Goal: Transaction & Acquisition: Purchase product/service

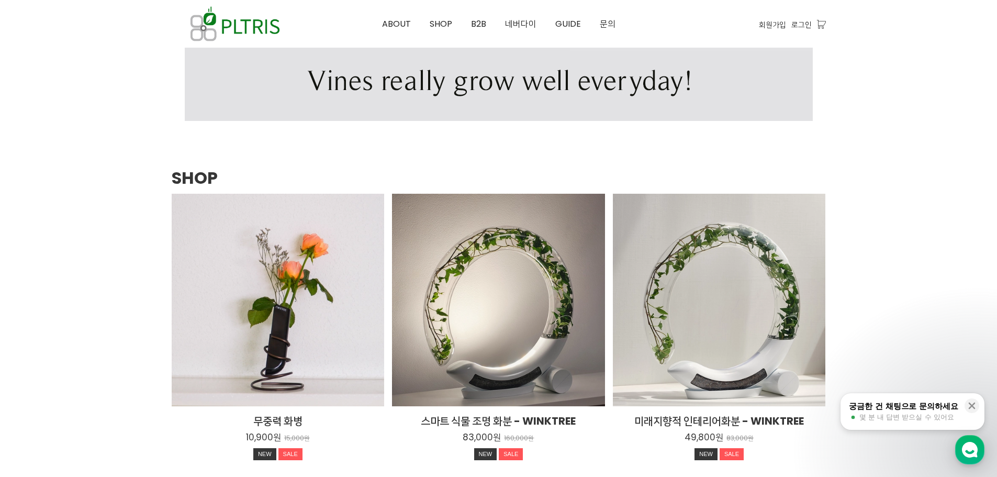
scroll to position [1256, 0]
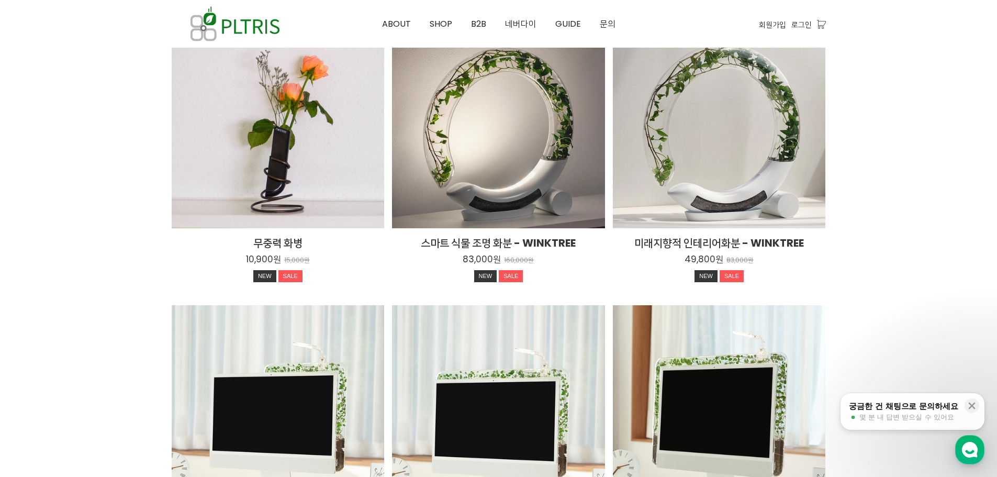
scroll to position [1570, 0]
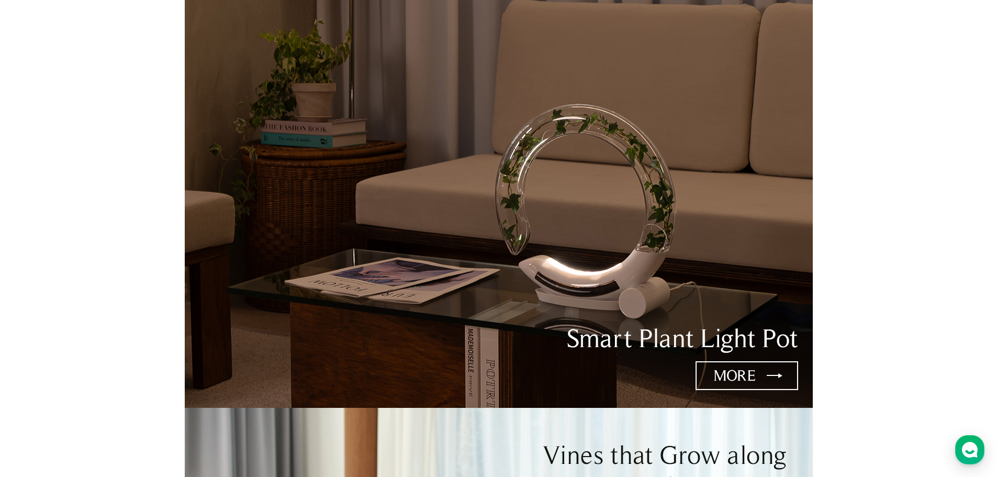
scroll to position [0, 0]
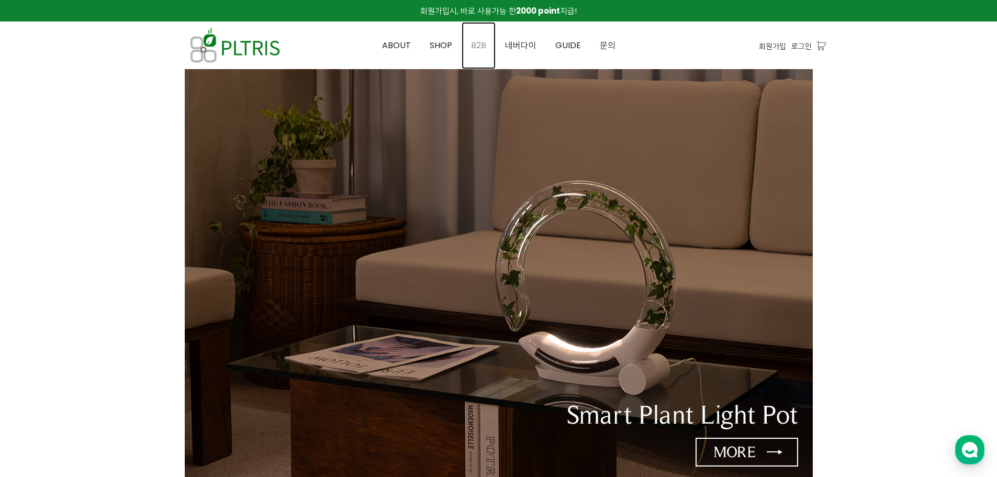
click at [486, 48] on span "B2B" at bounding box center [478, 45] width 15 height 12
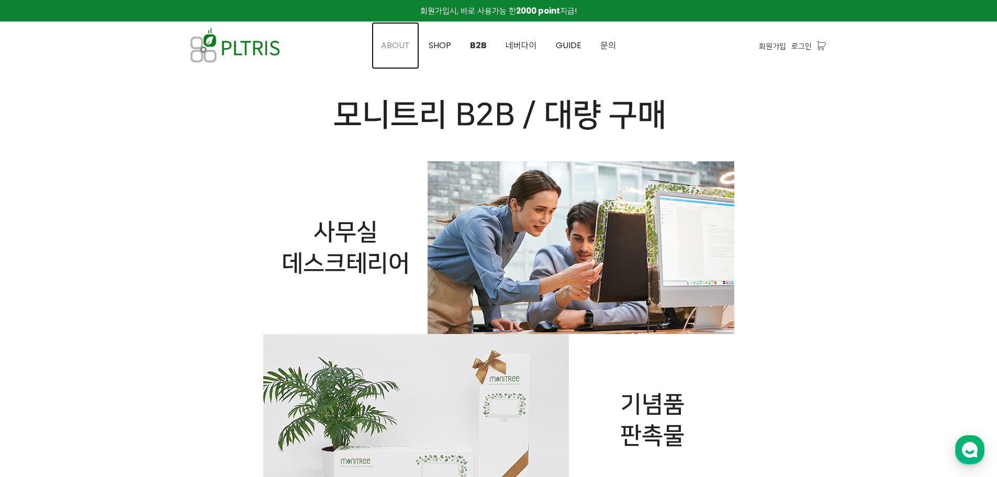
click at [391, 52] on link "ABOUT" at bounding box center [395, 45] width 48 height 47
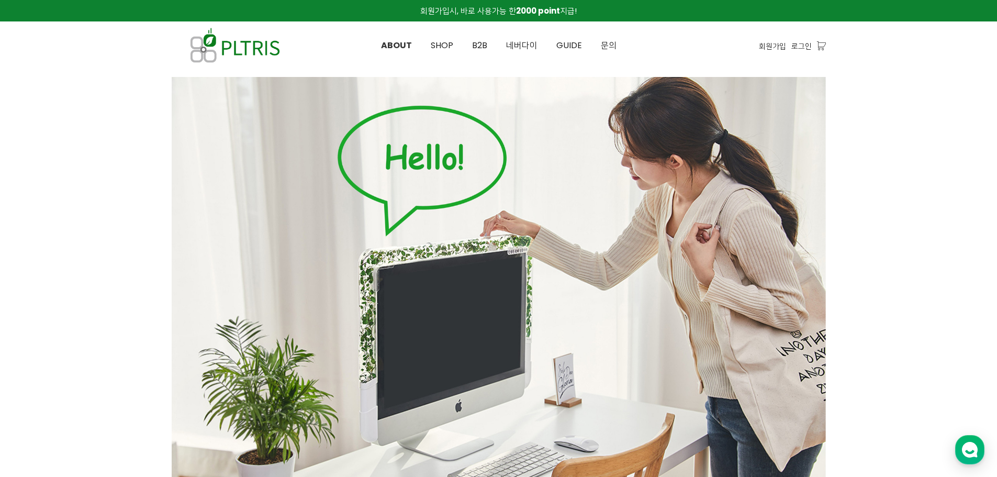
click at [438, 48] on span "SHOP" at bounding box center [442, 45] width 22 height 12
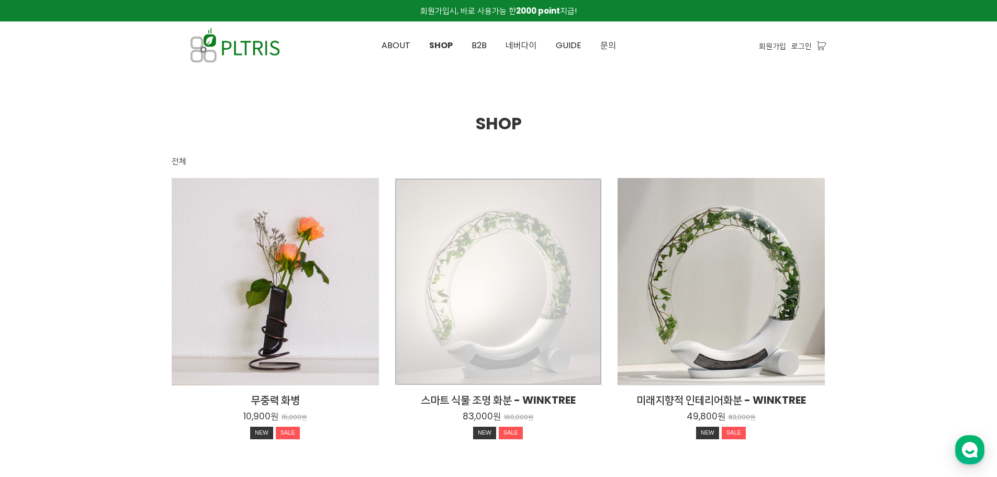
click at [526, 292] on div "스마트 식물 조명 화분 - WINKTREE 83,000원 160,000원 NEW SALE" at bounding box center [497, 281] width 207 height 207
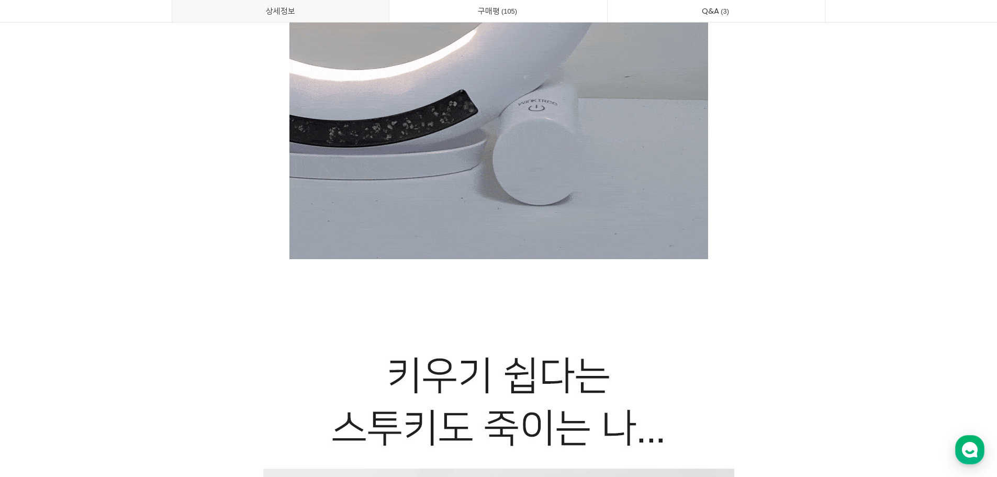
scroll to position [2773, 0]
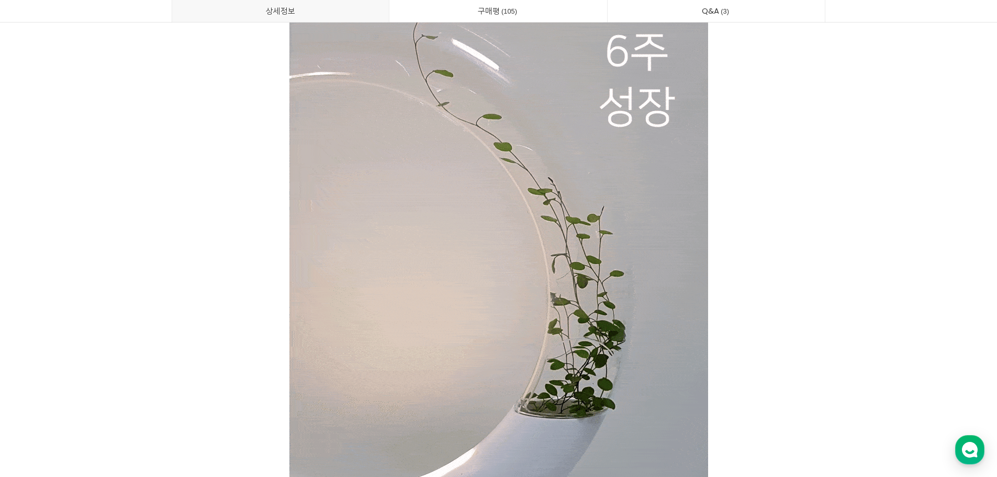
click at [811, 271] on p at bounding box center [499, 306] width 654 height 744
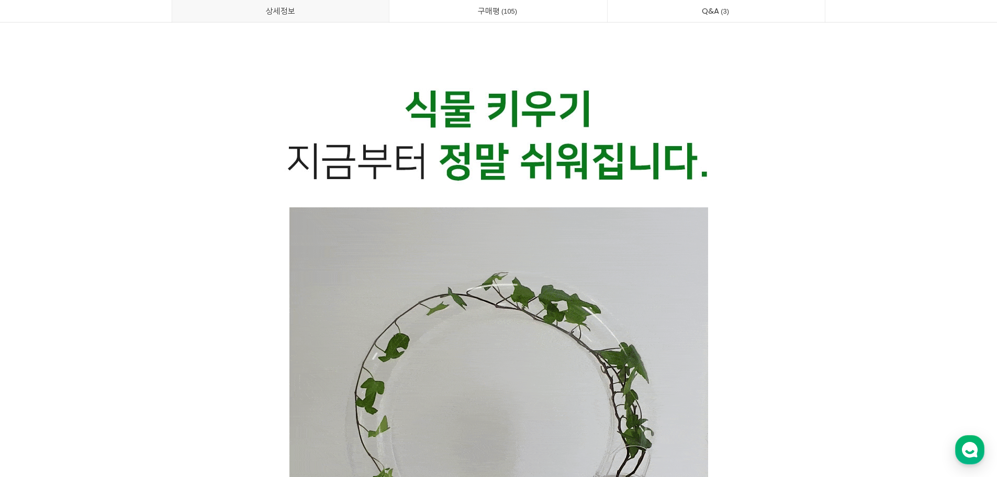
scroll to position [4813, 0]
